Goal: Find specific page/section: Find specific page/section

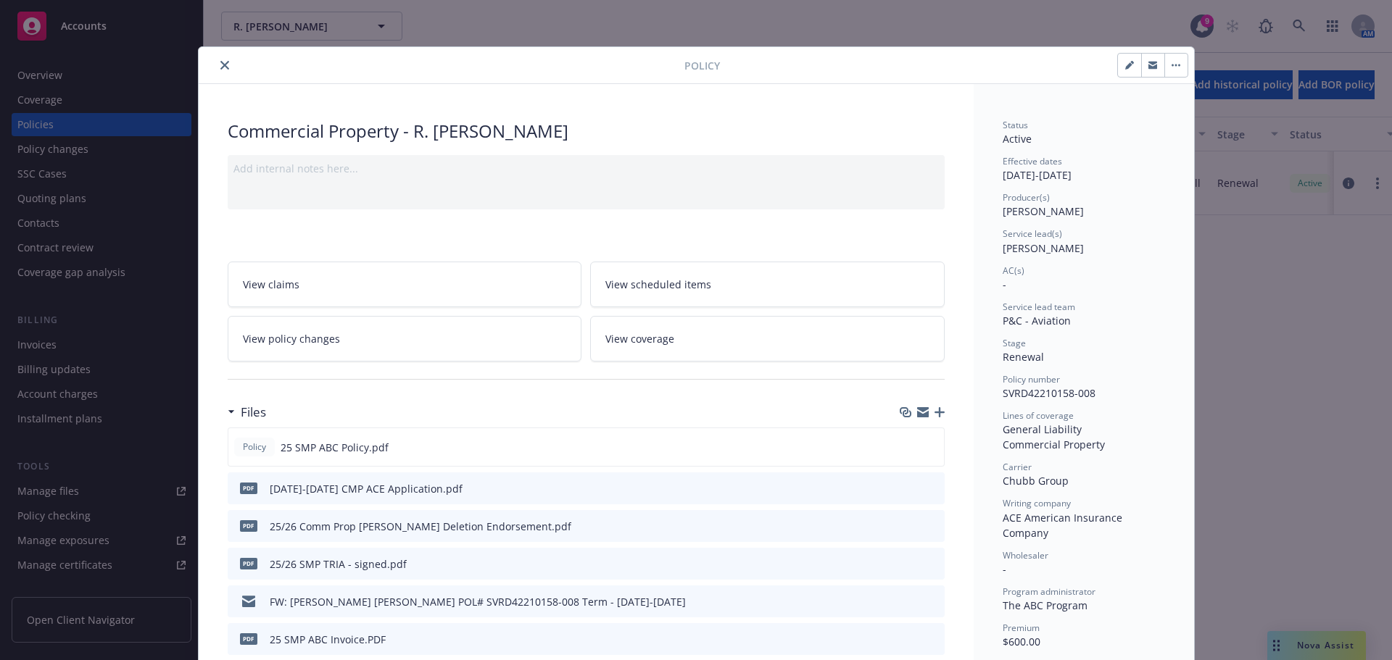
type input "-$40.50"
click at [226, 65] on button "close" at bounding box center [224, 65] width 17 height 17
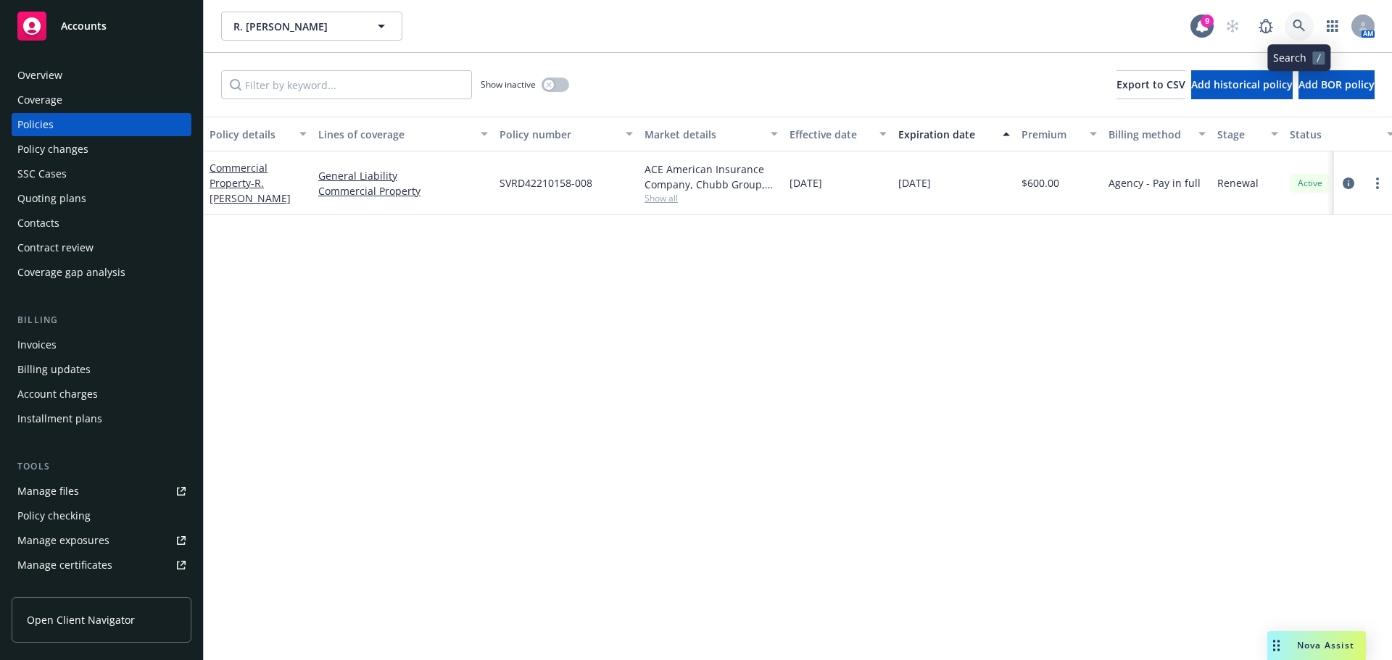
click at [1310, 28] on link at bounding box center [1298, 26] width 29 height 29
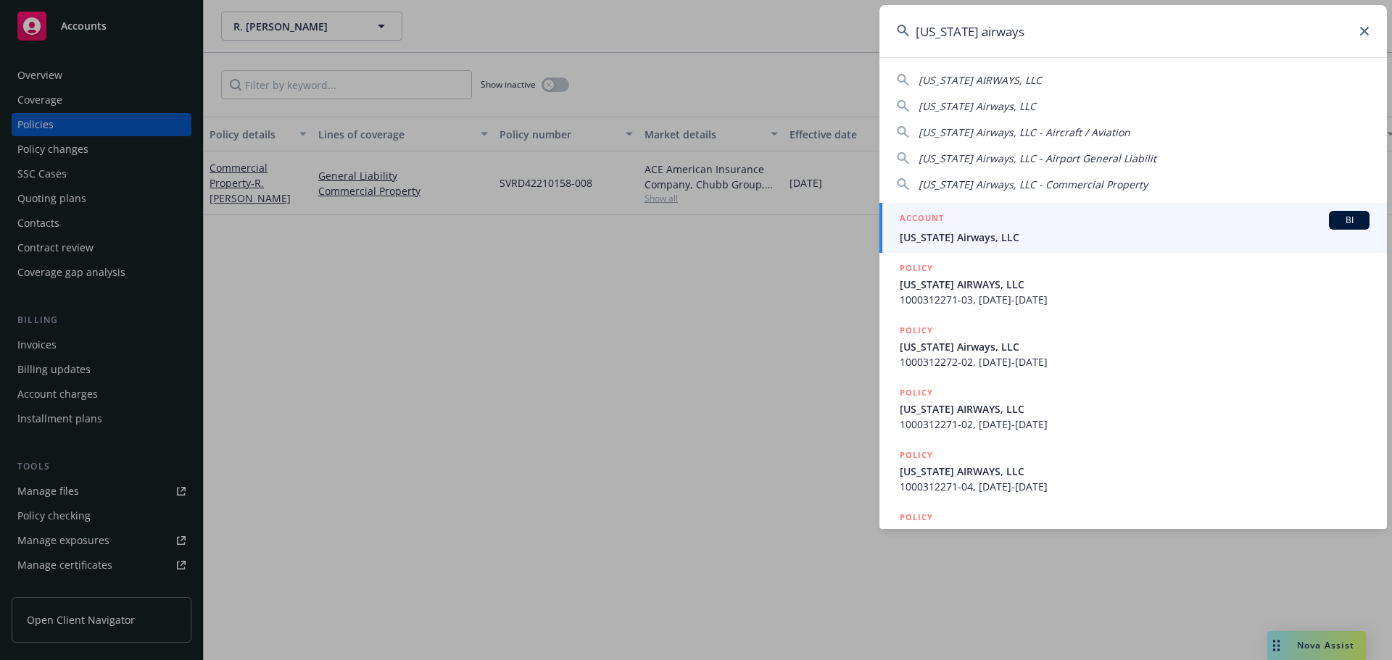
type input "[US_STATE] airways"
click at [1007, 211] on div "ACCOUNT BI" at bounding box center [1134, 220] width 470 height 19
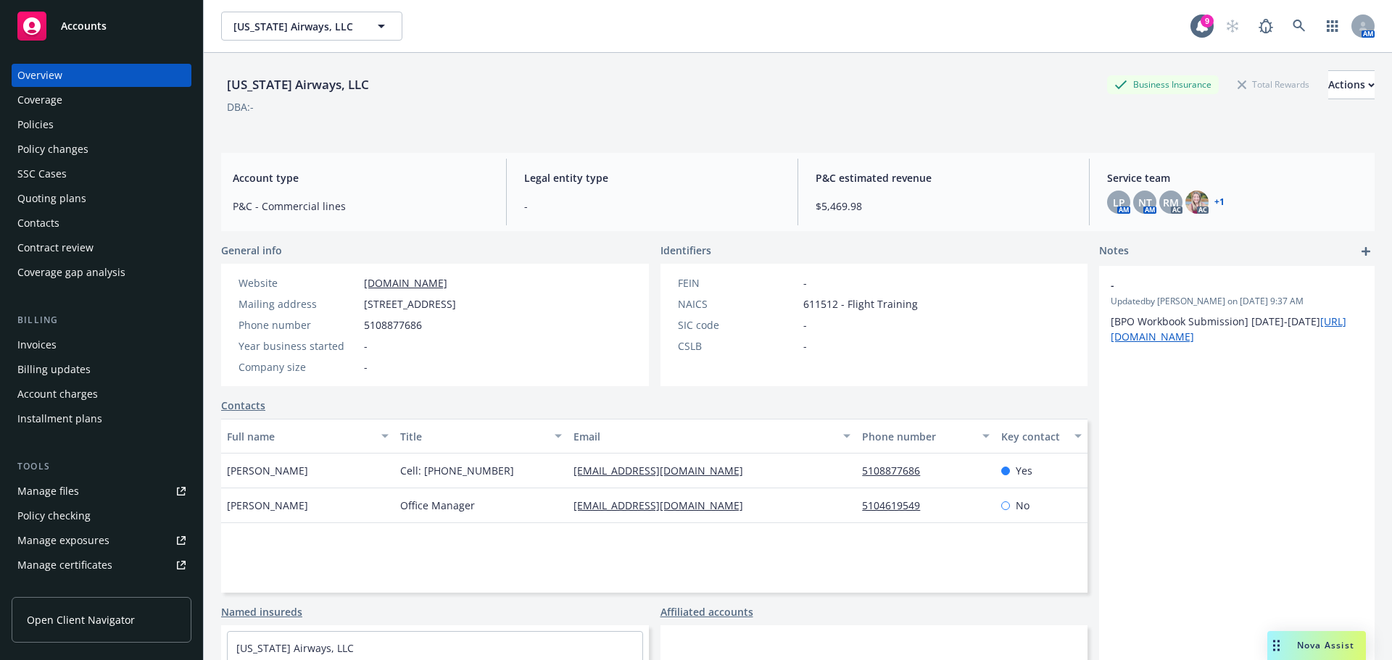
click at [62, 340] on div "Invoices" at bounding box center [101, 344] width 168 height 23
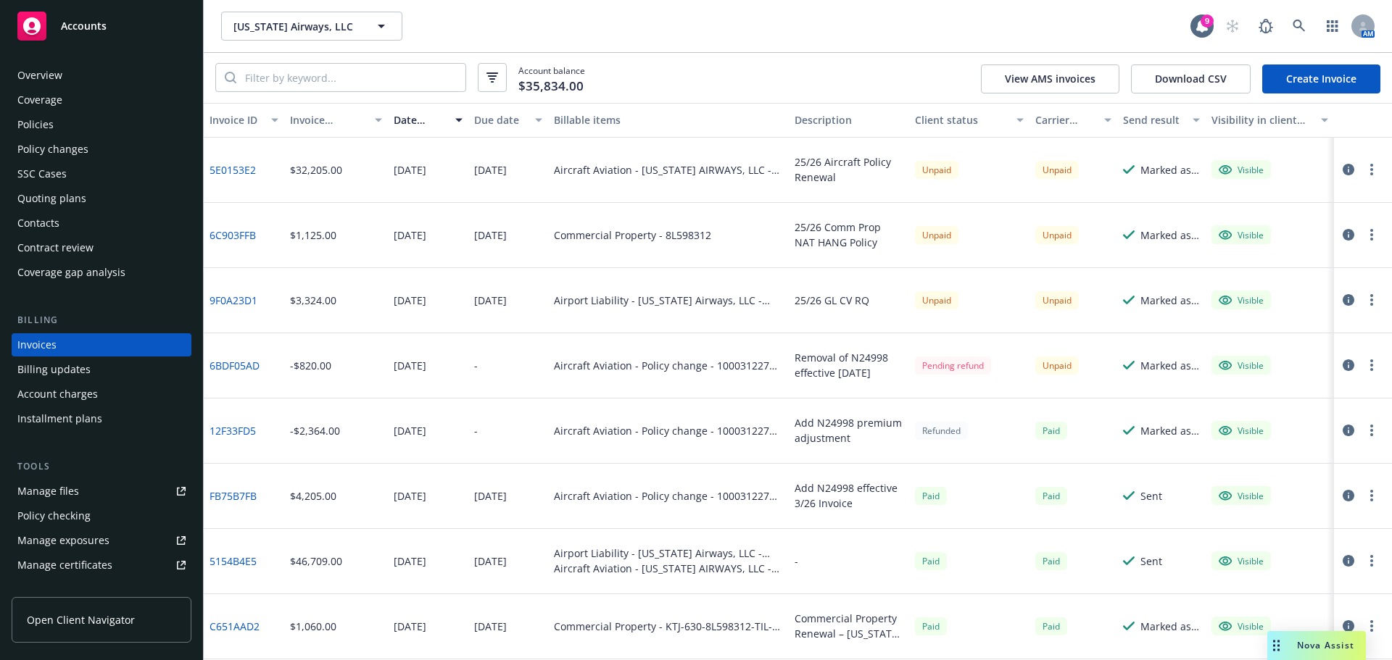
click at [1342, 430] on icon "button" at bounding box center [1348, 431] width 12 height 12
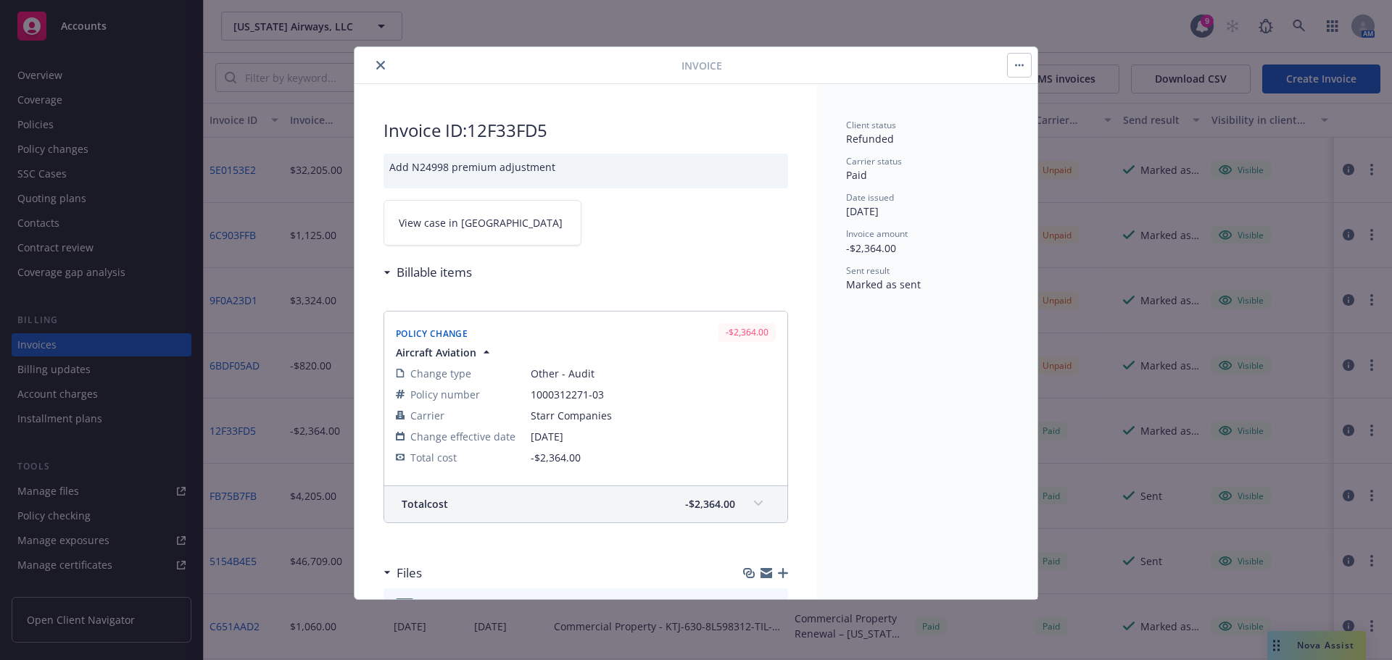
click at [440, 235] on link "View case in [GEOGRAPHIC_DATA]" at bounding box center [482, 223] width 198 height 46
click at [382, 62] on icon "close" at bounding box center [380, 65] width 9 height 9
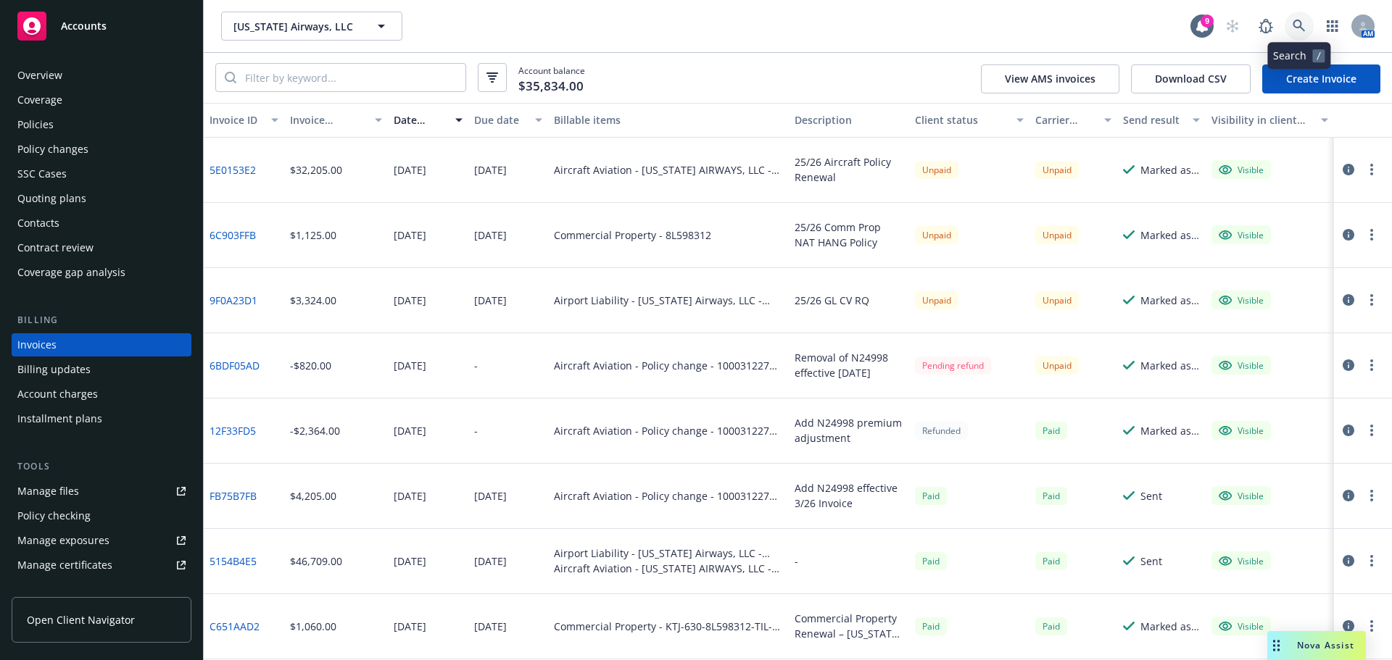
click at [1305, 19] on link at bounding box center [1298, 26] width 29 height 29
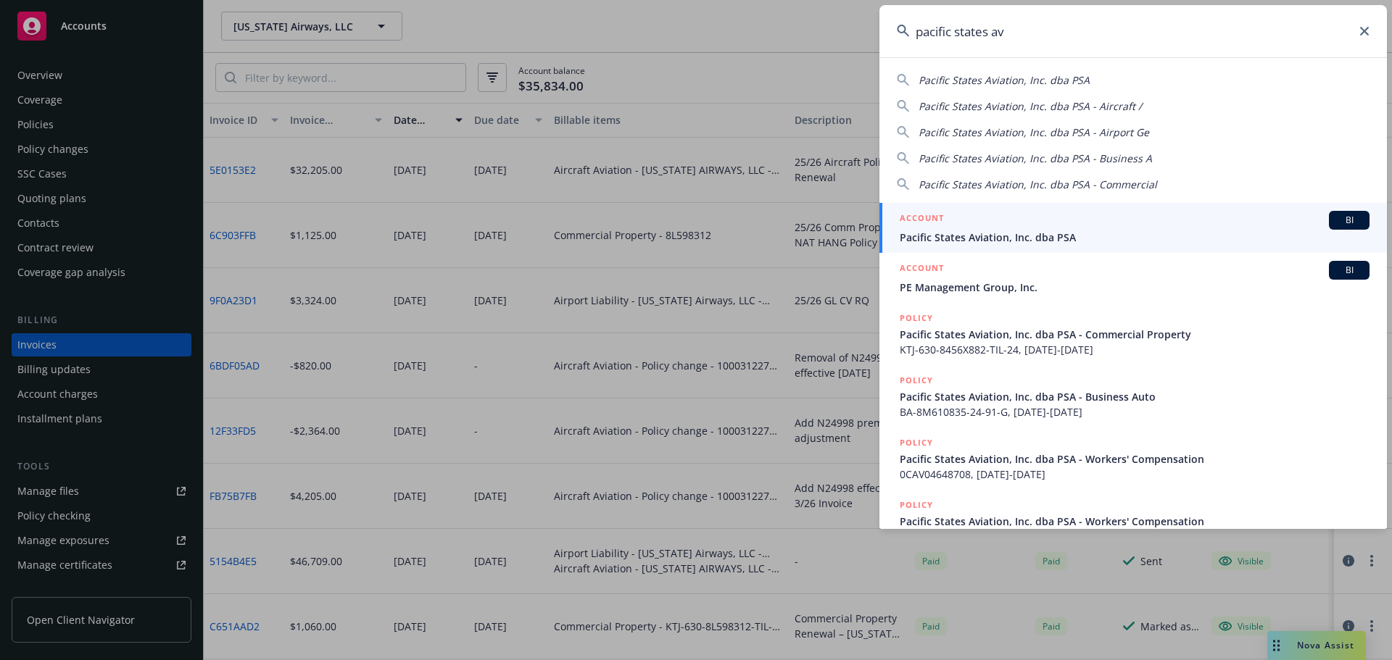
type input "pacific states av"
click at [1007, 235] on span "Pacific States Aviation, Inc. dba PSA" at bounding box center [1134, 237] width 470 height 15
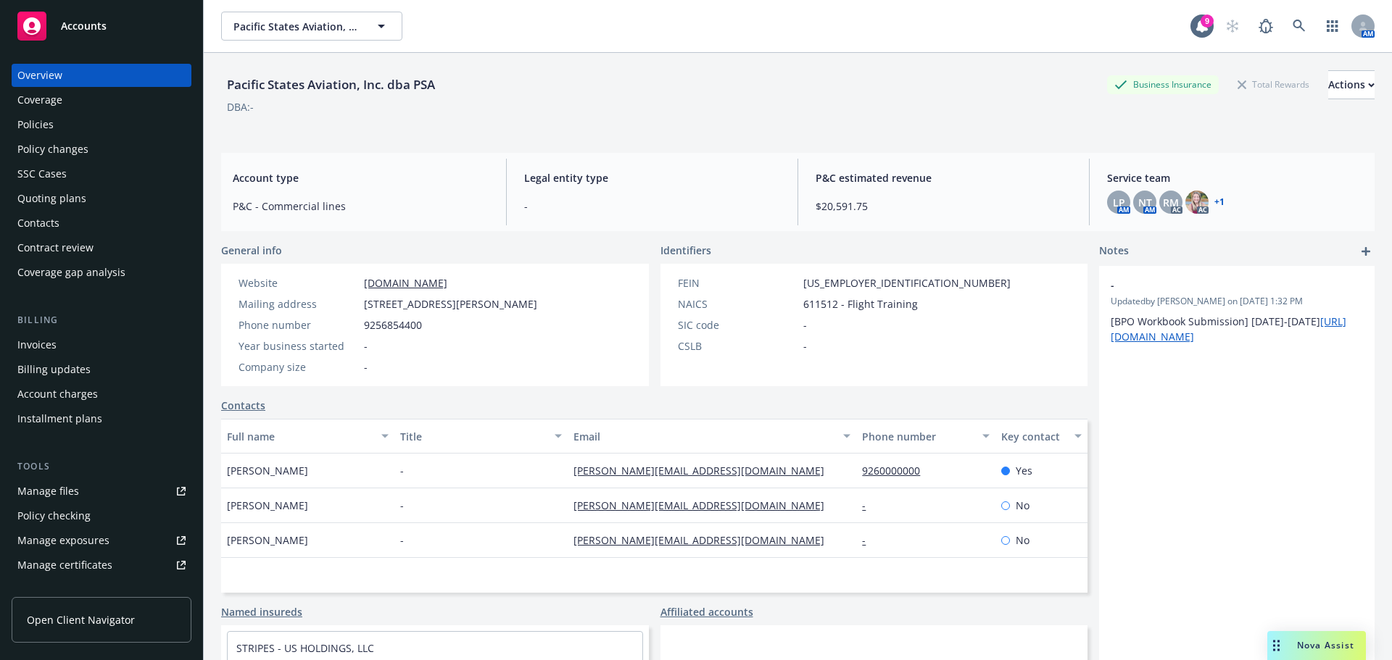
click at [33, 501] on div "Manage files" at bounding box center [48, 491] width 62 height 23
